Goal: Check status: Check status

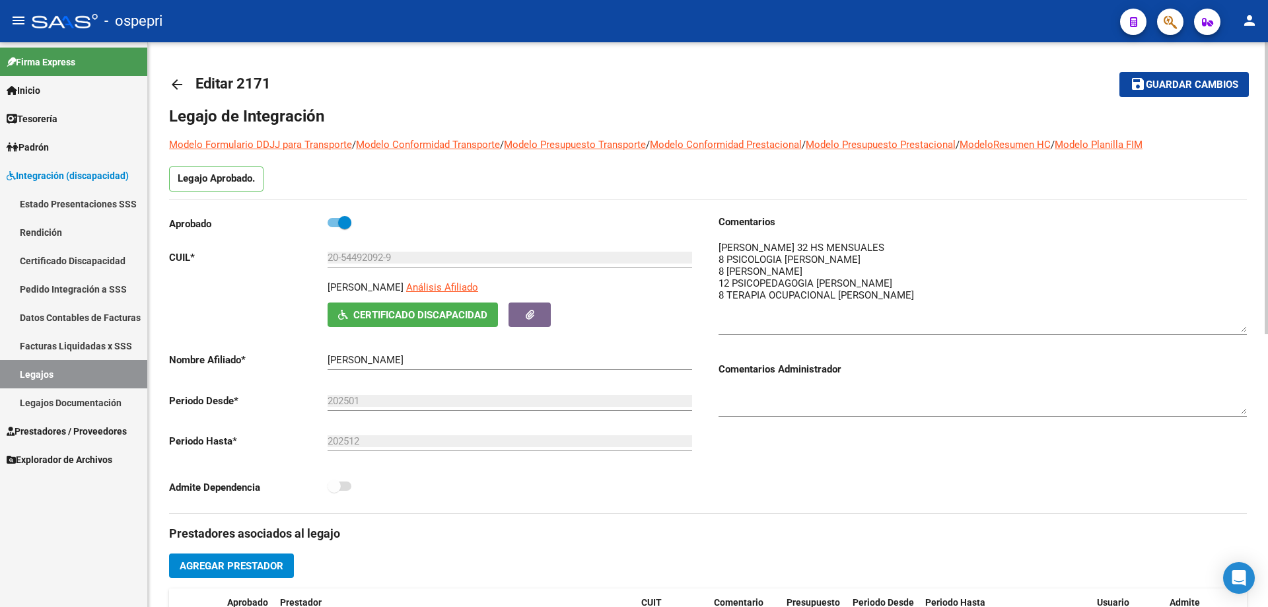
scroll to position [462, 0]
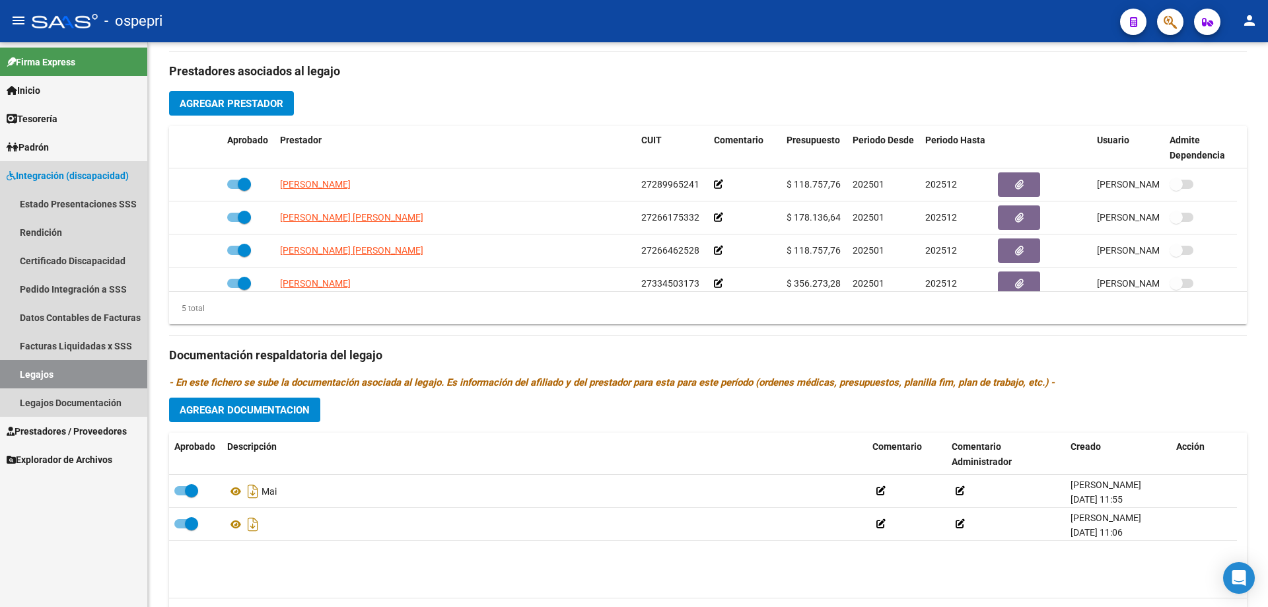
click at [31, 372] on link "Legajos" at bounding box center [73, 374] width 147 height 28
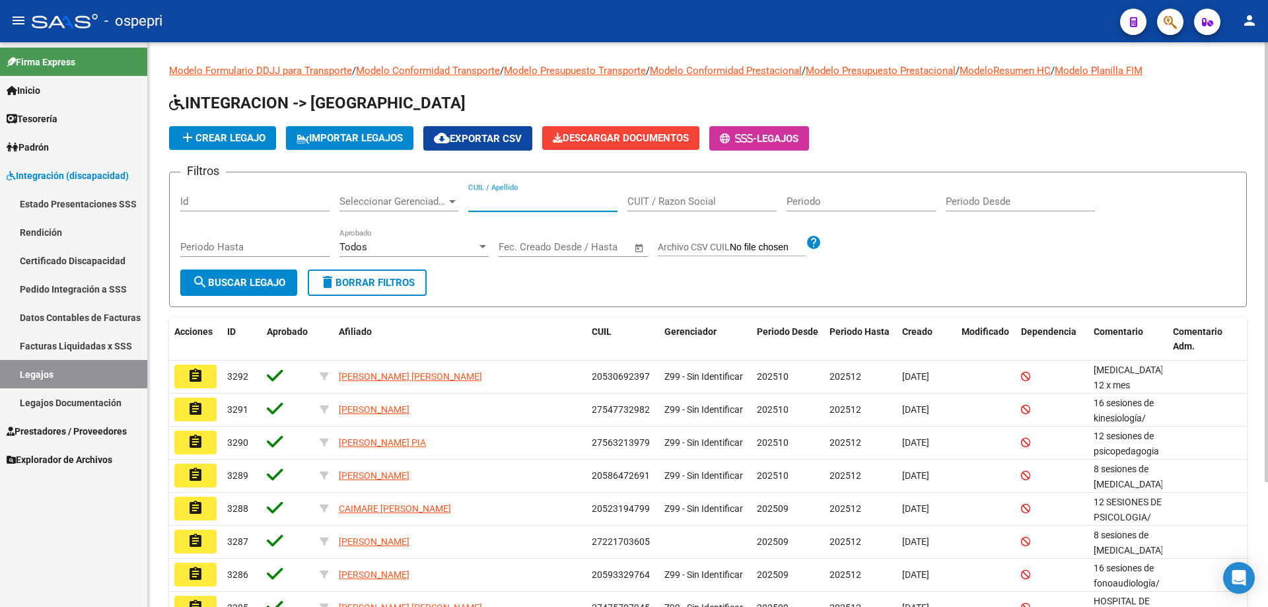
click at [495, 199] on input "CUIL / Apellido" at bounding box center [542, 201] width 149 height 12
paste input "58042696"
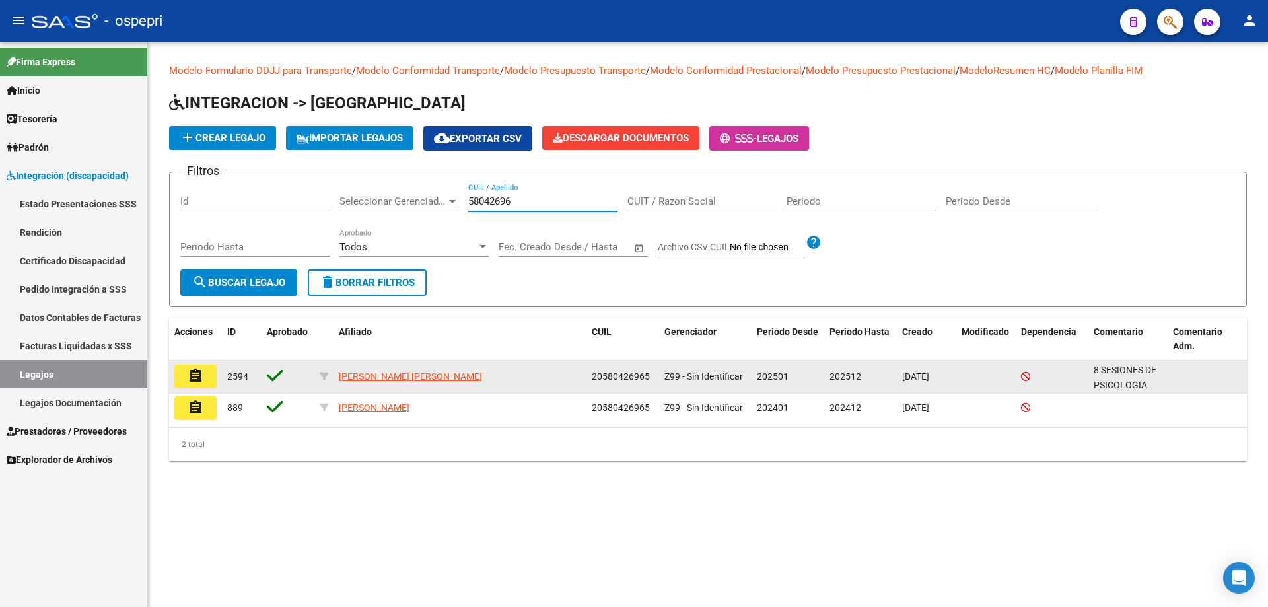
type input "58042696"
click at [211, 380] on button "assignment" at bounding box center [195, 376] width 42 height 24
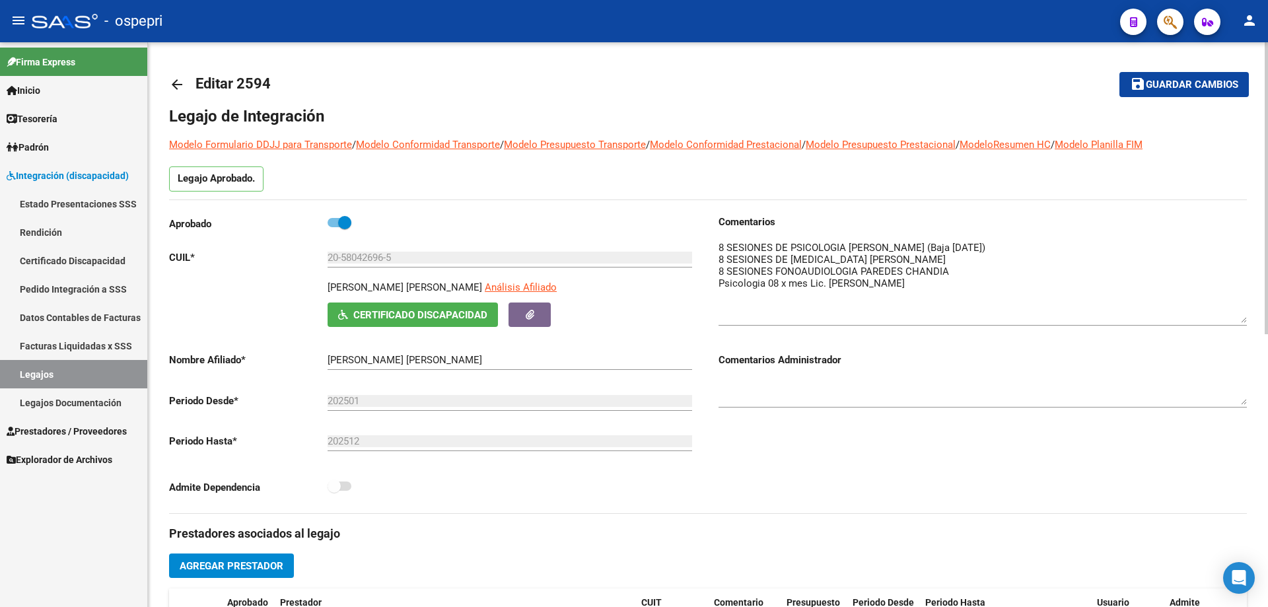
drag, startPoint x: 1240, startPoint y: 259, endPoint x: 1239, endPoint y: 314, distance: 54.8
click at [1246, 315] on div "arrow_back Editar 2594 save Guardar cambios Legajo de Integración Modelo Formul…" at bounding box center [708, 588] width 1120 height 1093
